Goal: Information Seeking & Learning: Learn about a topic

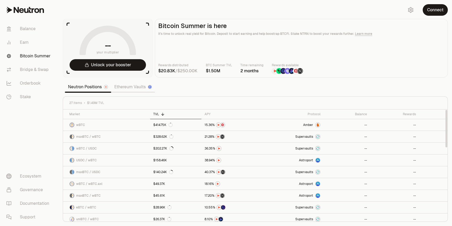
scroll to position [1, 0]
click at [133, 87] on link "Ethereum Vaults" at bounding box center [133, 87] width 44 height 10
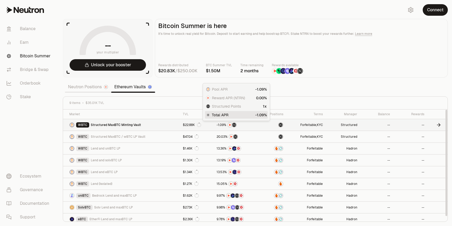
click at [220, 126] on span "0" at bounding box center [221, 125] width 2 height 4
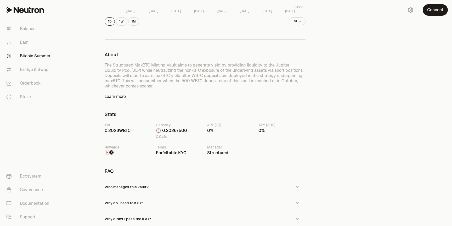
scroll to position [179, 0]
